Goal: Transaction & Acquisition: Purchase product/service

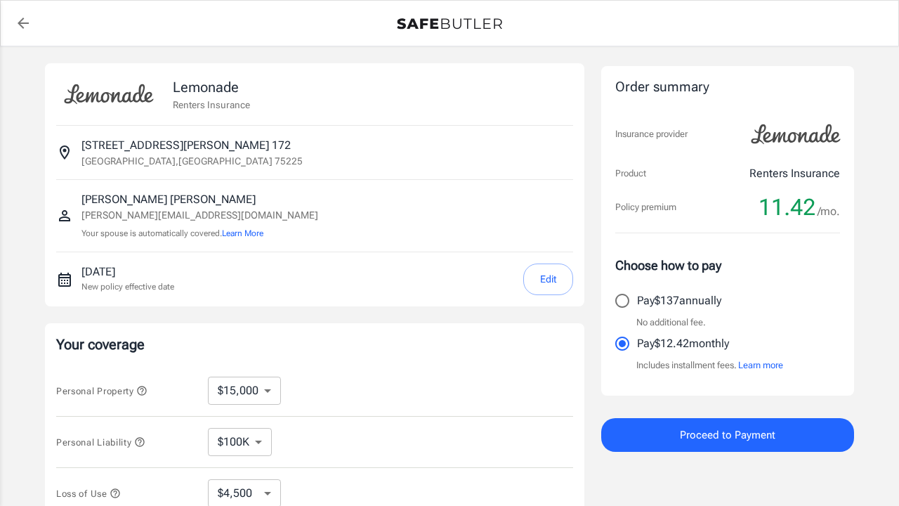
select select "15000"
select select "500"
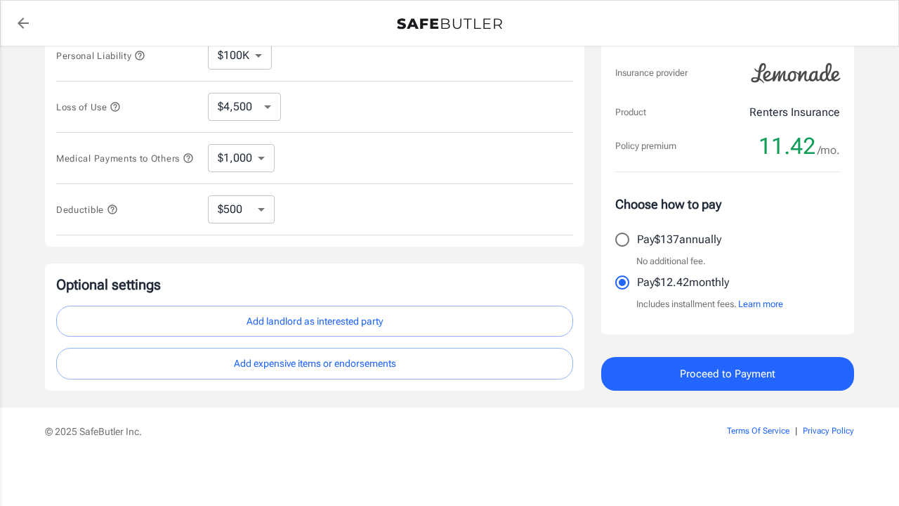
scroll to position [390, 0]
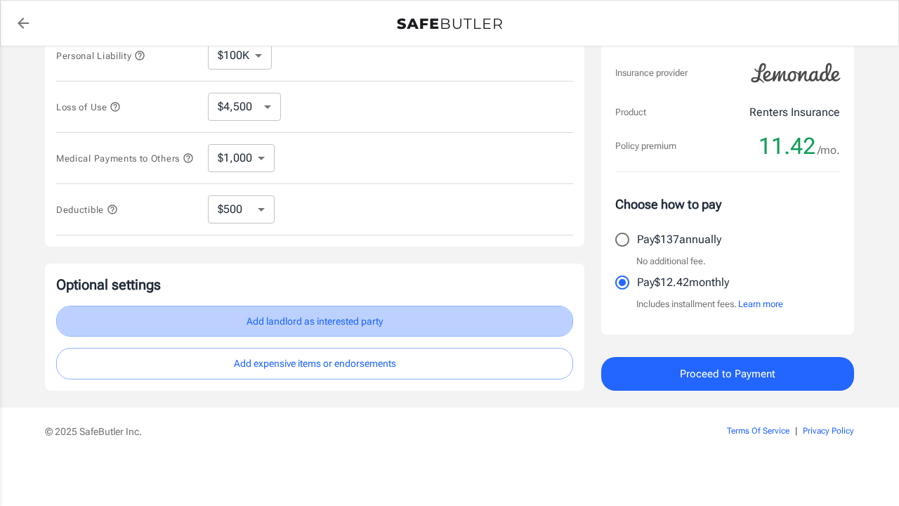
click at [381, 322] on button "Add landlord as interested party" at bounding box center [314, 321] width 517 height 32
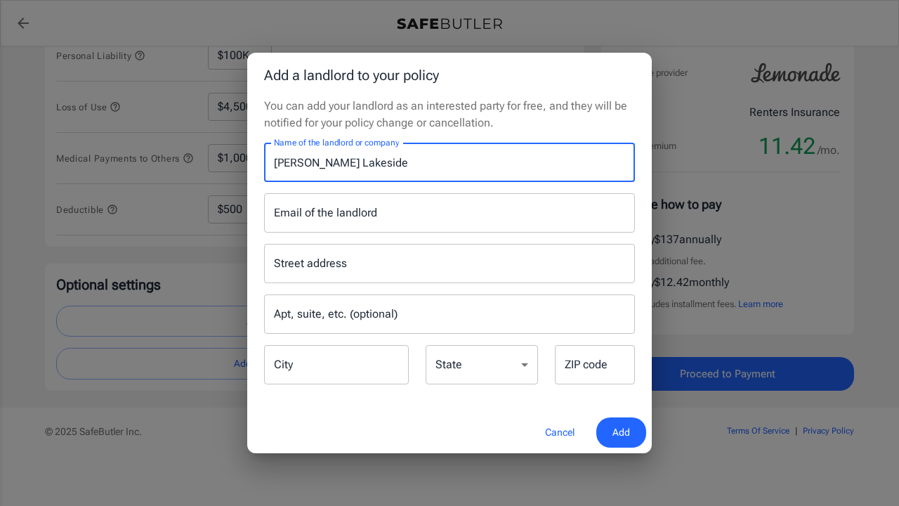
type input "[PERSON_NAME] Lakeside"
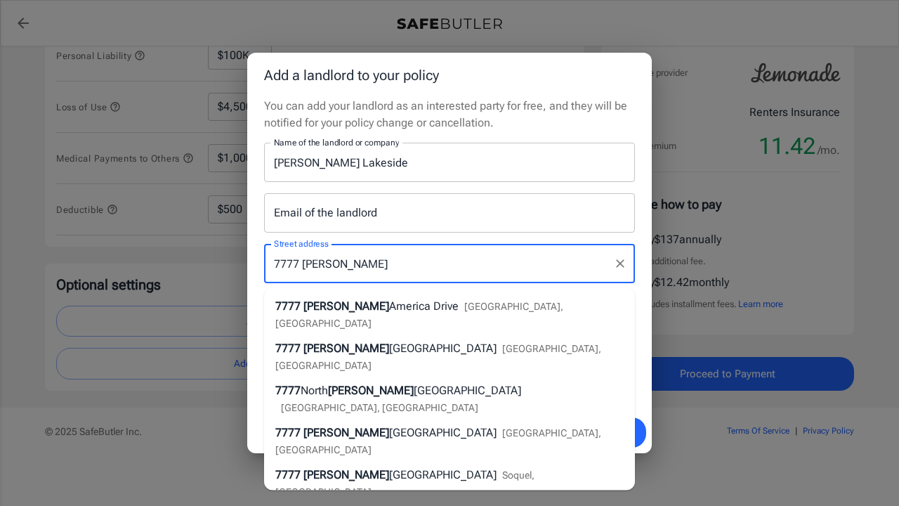
click at [389, 305] on span "America Drive" at bounding box center [424, 305] width 70 height 13
type input "[STREET_ADDRESS][PERSON_NAME]"
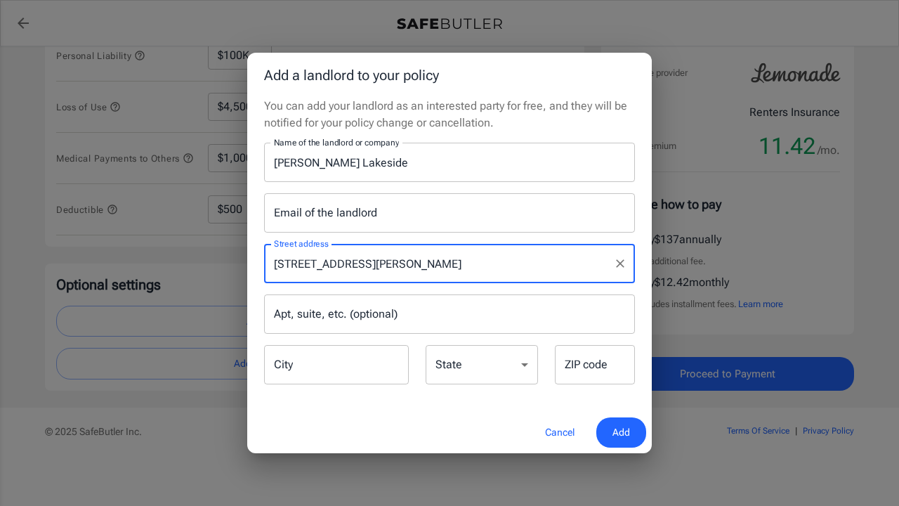
type input "[GEOGRAPHIC_DATA]"
select select "[GEOGRAPHIC_DATA]"
type input "75225"
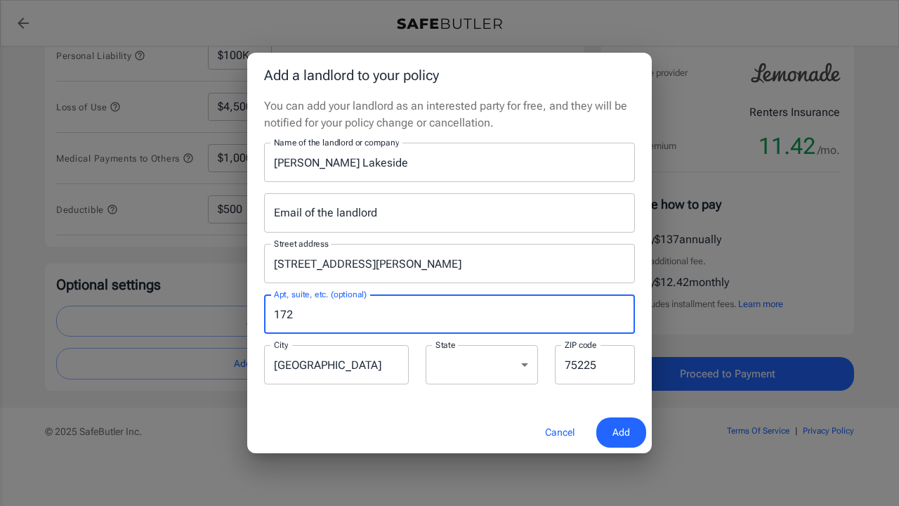
type input "172"
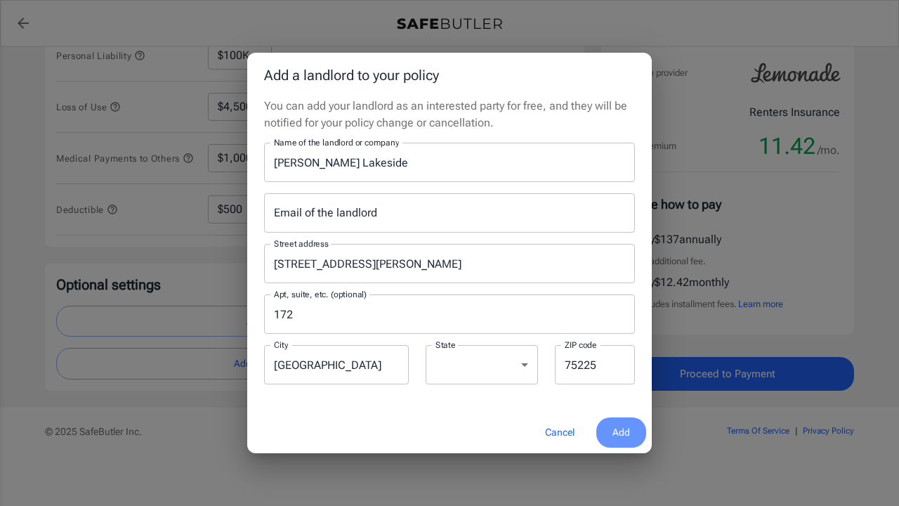
click at [614, 429] on span "Add" at bounding box center [621, 432] width 18 height 18
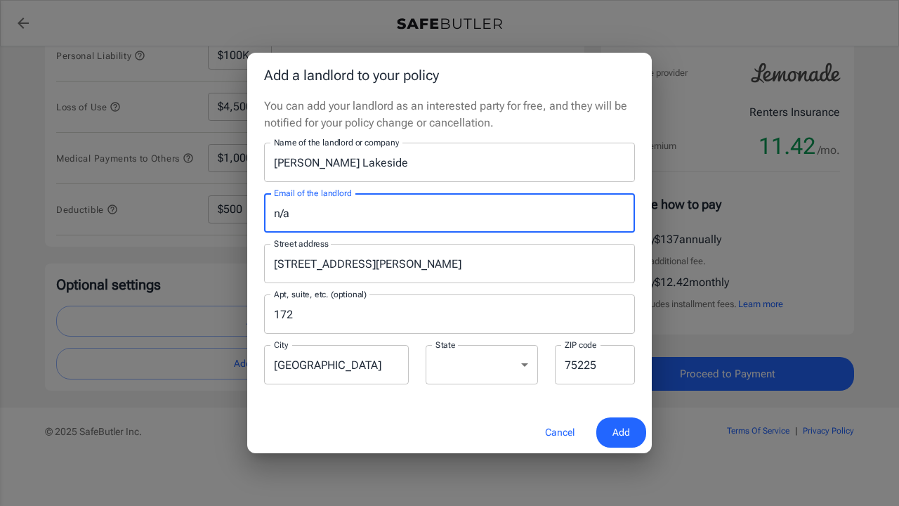
type input "n/a"
click at [613, 424] on span "Add" at bounding box center [621, 432] width 18 height 18
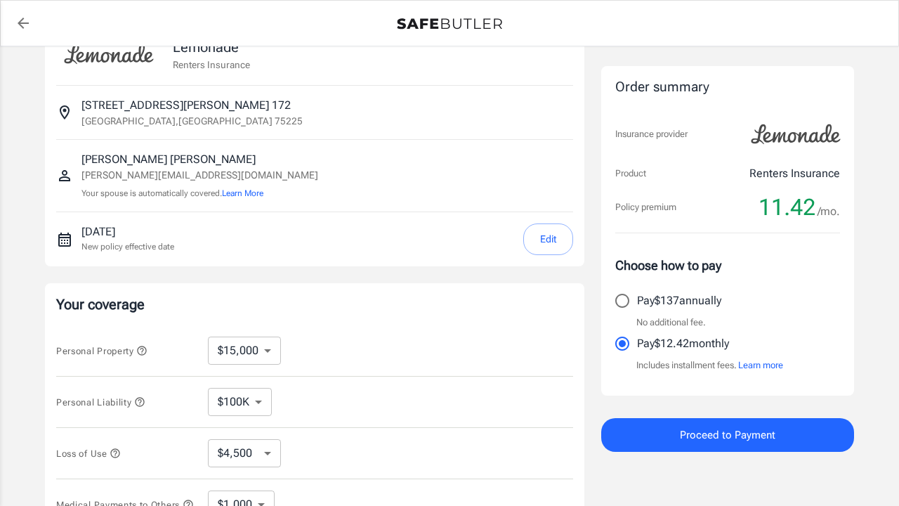
scroll to position [44, 0]
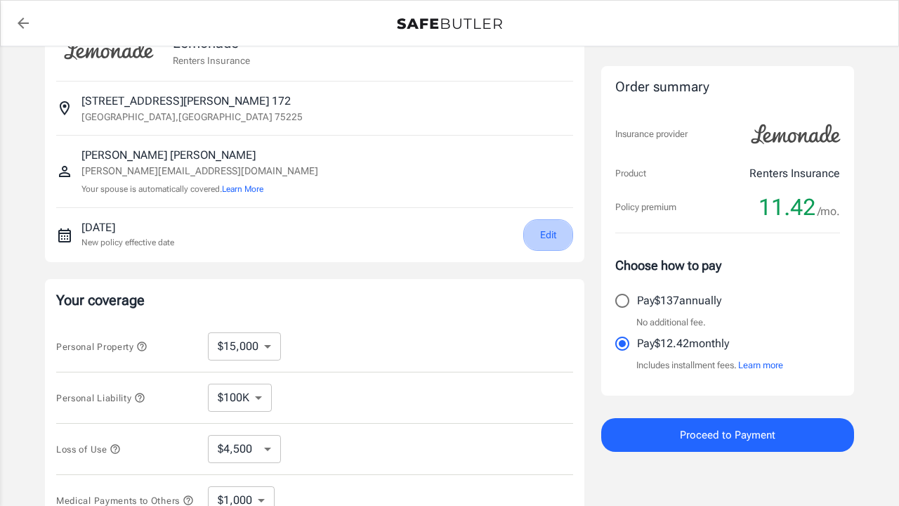
click at [538, 236] on button "Edit" at bounding box center [548, 235] width 50 height 32
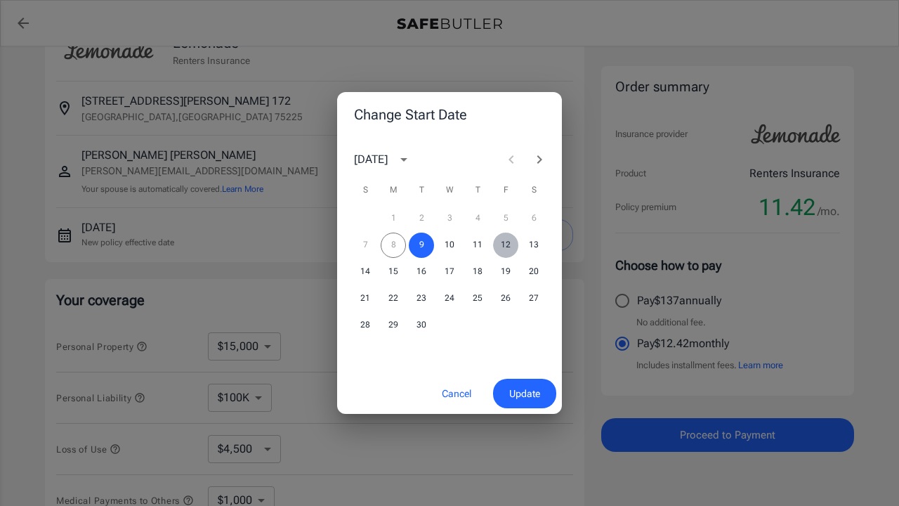
click at [507, 244] on button "12" at bounding box center [505, 244] width 25 height 25
click at [534, 398] on span "Update" at bounding box center [524, 394] width 31 height 18
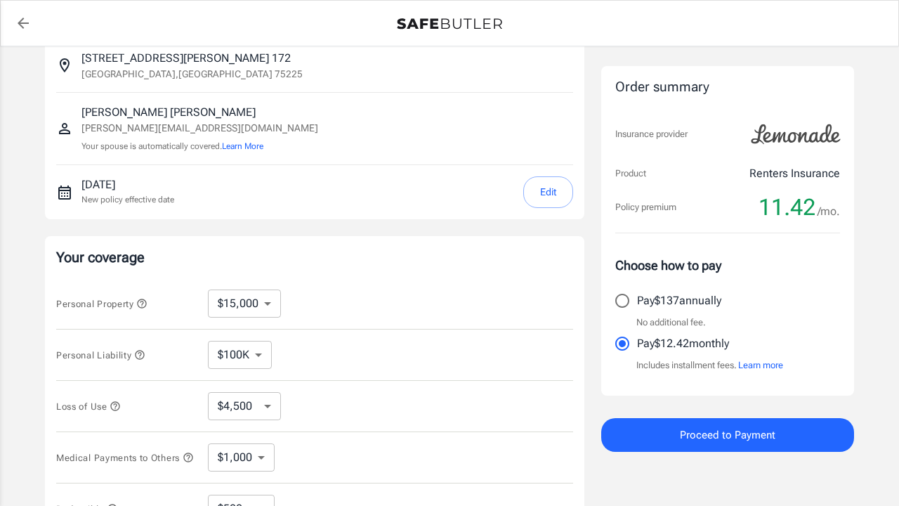
scroll to position [106, 0]
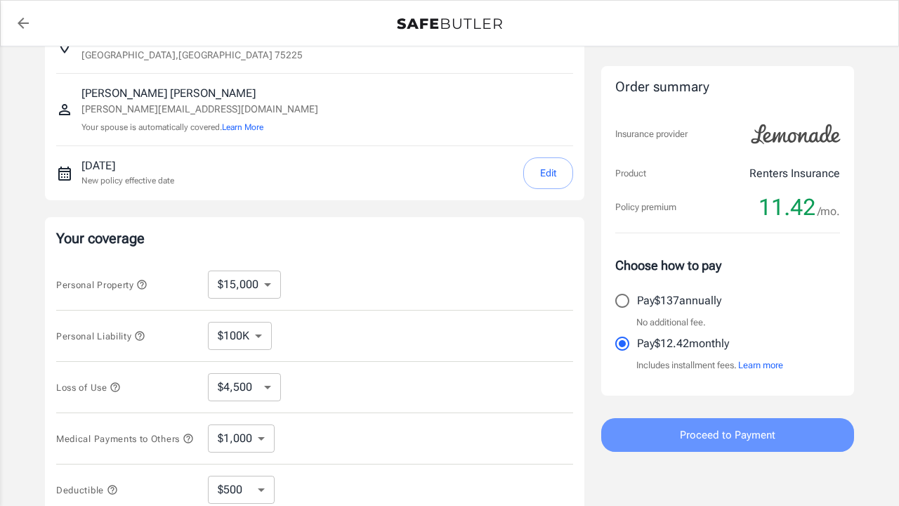
click at [660, 423] on button "Proceed to Payment" at bounding box center [727, 435] width 253 height 34
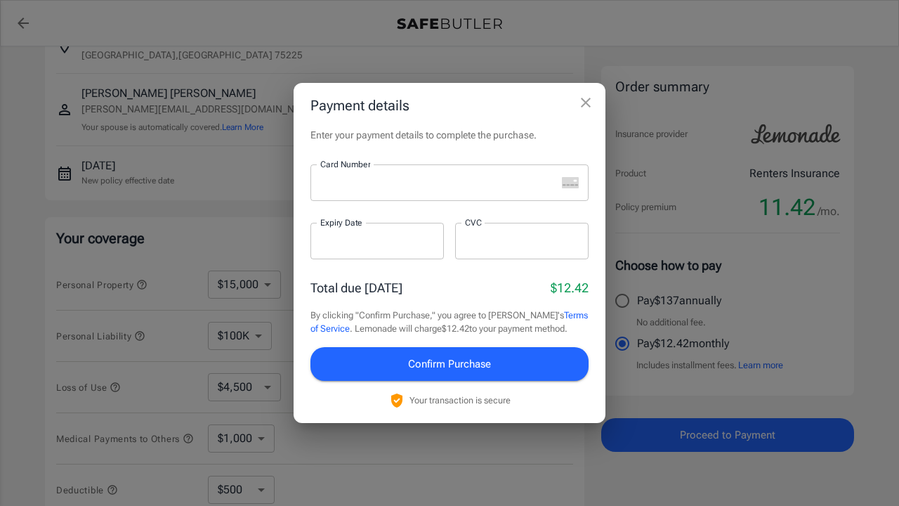
click at [581, 102] on icon "close" at bounding box center [585, 102] width 17 height 17
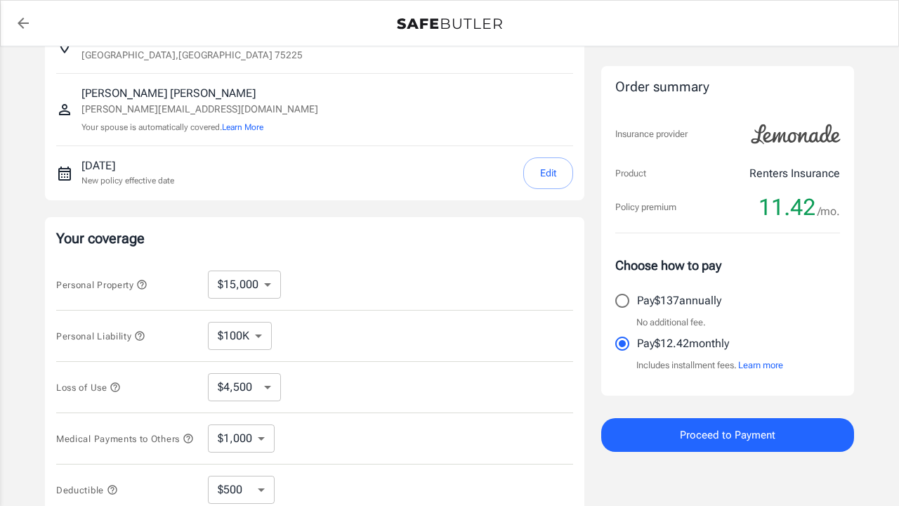
click at [556, 173] on button "Edit" at bounding box center [548, 173] width 50 height 32
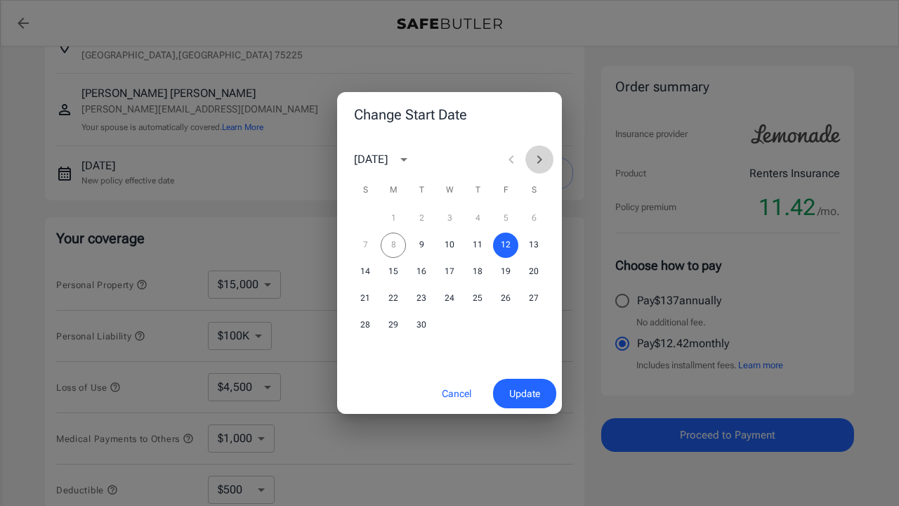
click at [539, 152] on icon "Next month" at bounding box center [539, 159] width 17 height 17
click at [450, 213] on button "1" at bounding box center [449, 218] width 25 height 25
click at [523, 390] on span "Update" at bounding box center [524, 394] width 31 height 18
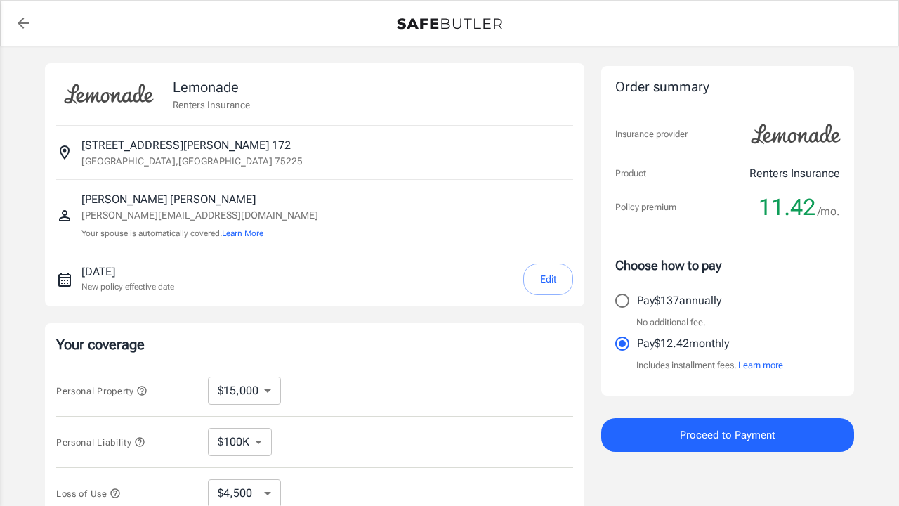
scroll to position [0, 0]
